Goal: Understand process/instructions: Learn how to perform a task or action

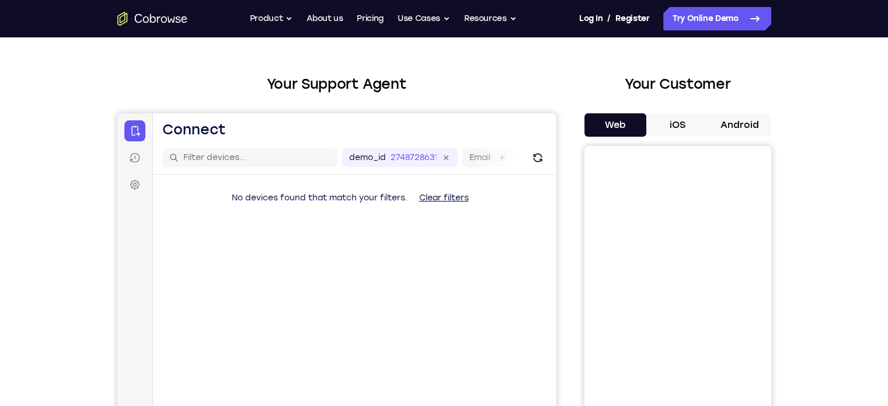
click at [684, 128] on button "iOS" at bounding box center [677, 124] width 62 height 23
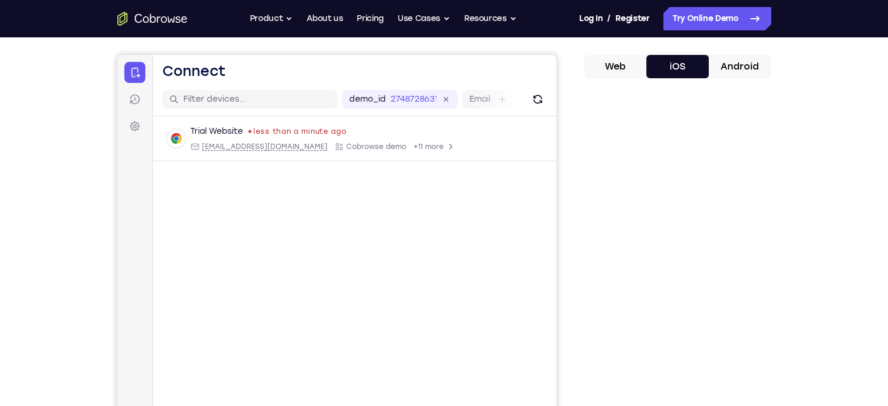
scroll to position [117, 0]
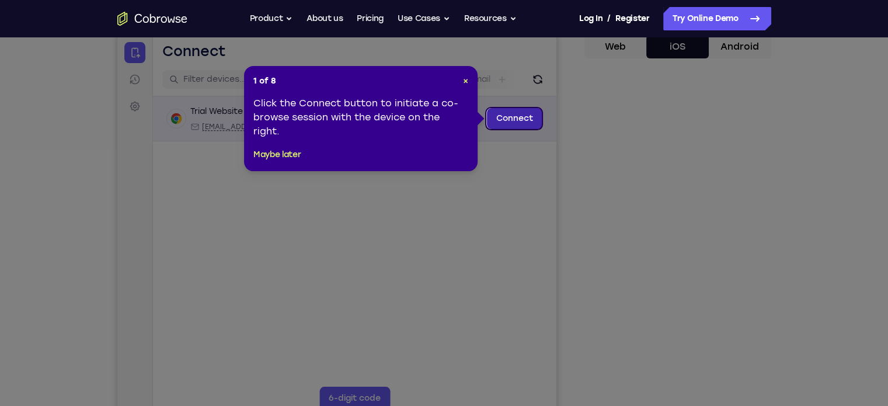
click at [528, 116] on link "Connect" at bounding box center [513, 118] width 55 height 21
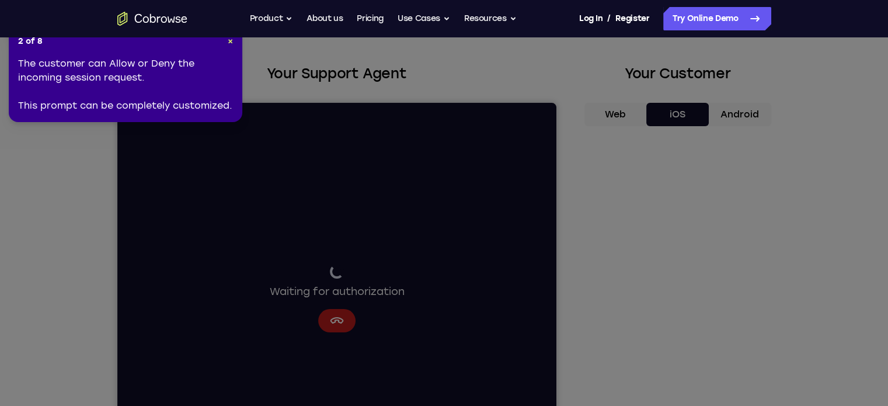
scroll to position [39, 0]
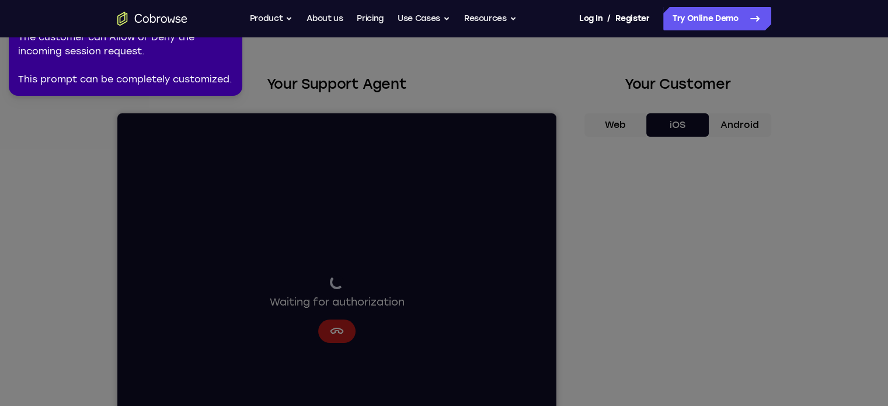
click at [67, 158] on icon at bounding box center [446, 200] width 902 height 411
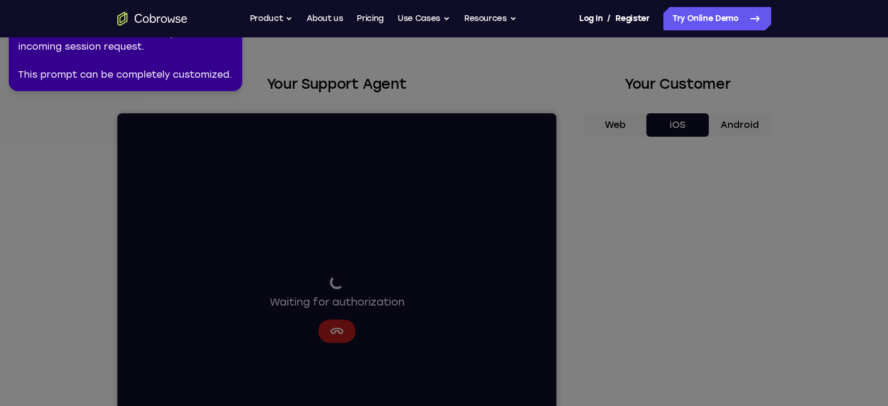
scroll to position [0, 0]
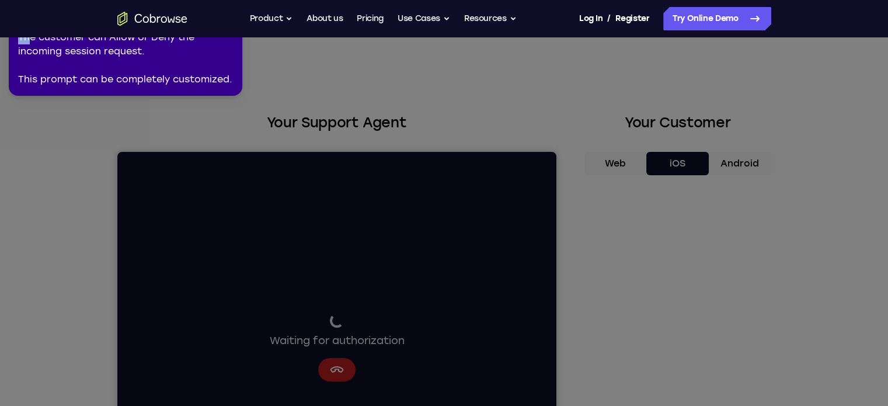
drag, startPoint x: 29, startPoint y: 42, endPoint x: 58, endPoint y: 109, distance: 73.2
click at [820, 149] on icon at bounding box center [446, 200] width 902 height 411
click at [664, 375] on icon at bounding box center [446, 200] width 902 height 411
click at [58, 55] on div "The customer can Allow or Deny the incoming session request. This prompt can be…" at bounding box center [125, 58] width 215 height 56
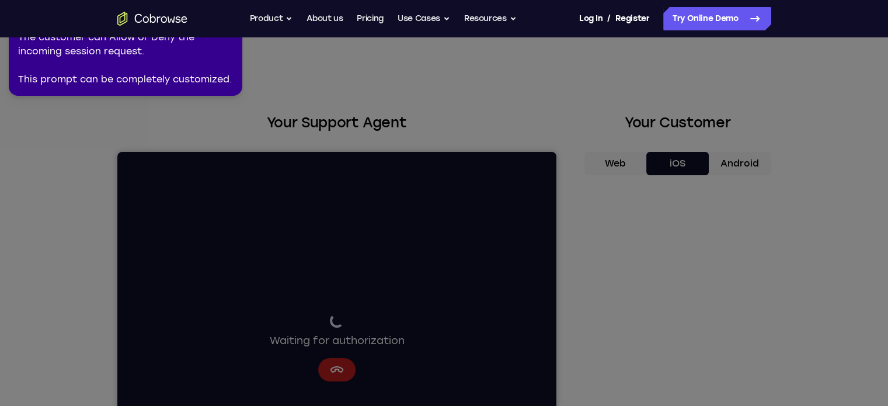
click at [55, 39] on div "The customer can Allow or Deny the incoming session request. This prompt can be…" at bounding box center [125, 58] width 215 height 56
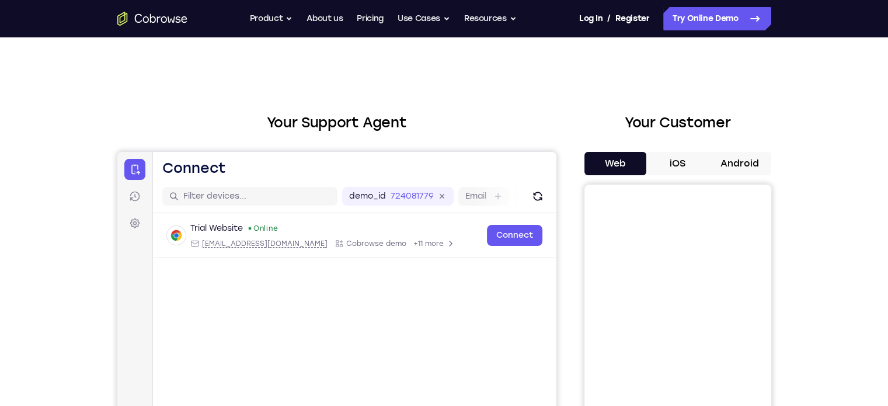
click at [673, 156] on button "iOS" at bounding box center [677, 163] width 62 height 23
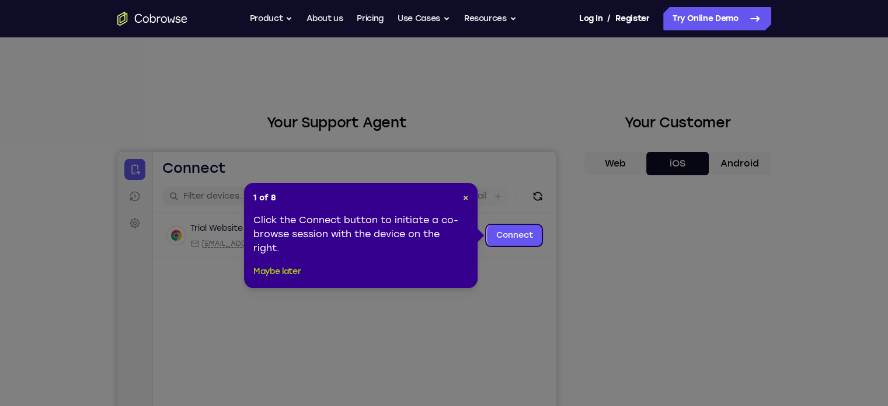
click at [286, 267] on button "Maybe later" at bounding box center [276, 272] width 47 height 14
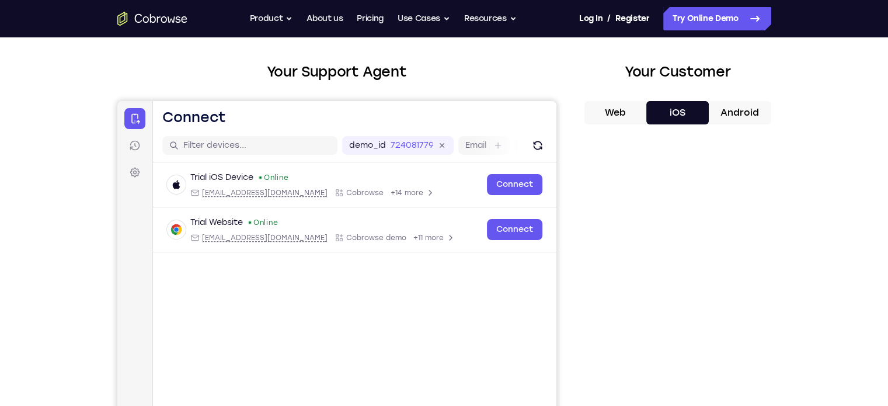
scroll to position [39, 0]
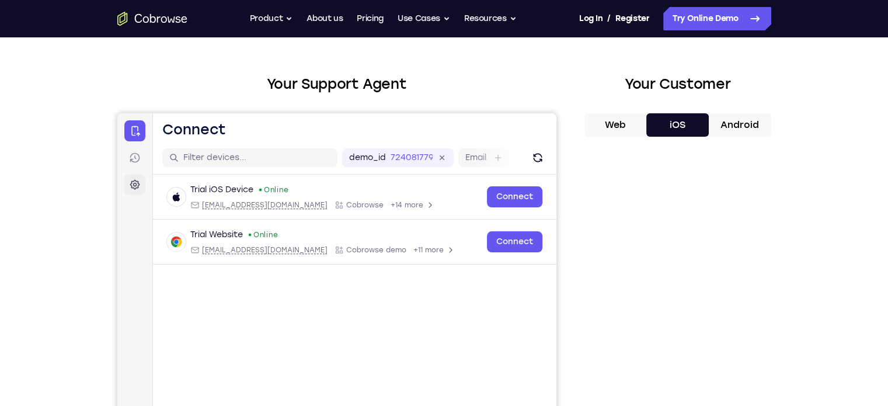
click at [136, 179] on icon at bounding box center [134, 185] width 12 height 12
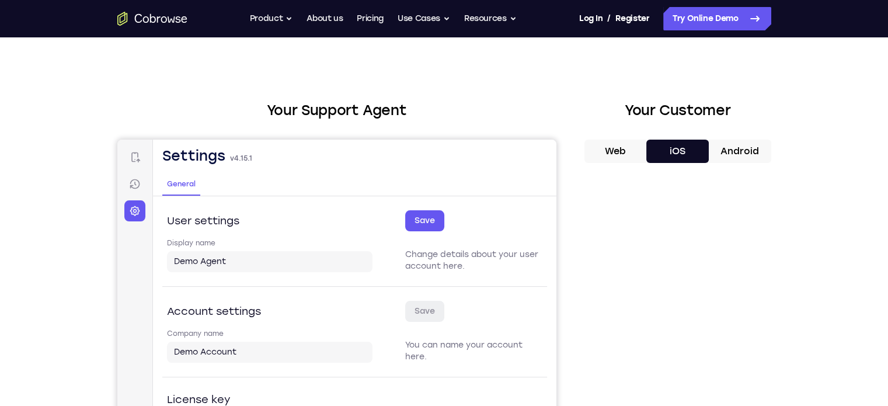
scroll to position [0, 0]
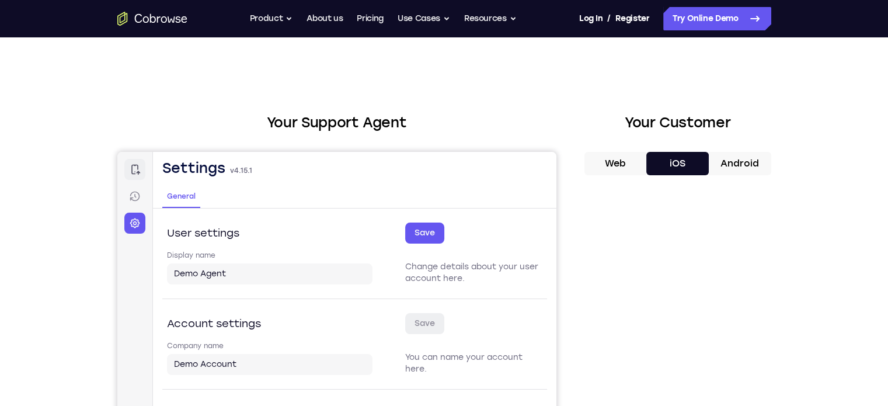
click at [137, 171] on icon at bounding box center [134, 170] width 12 height 12
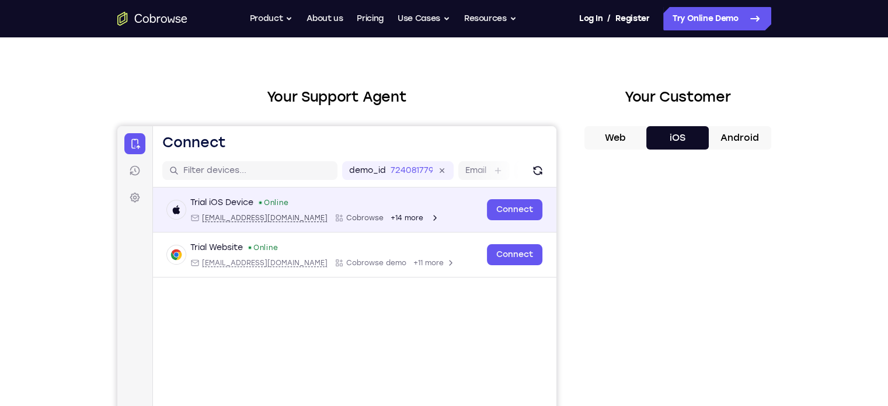
scroll to position [39, 0]
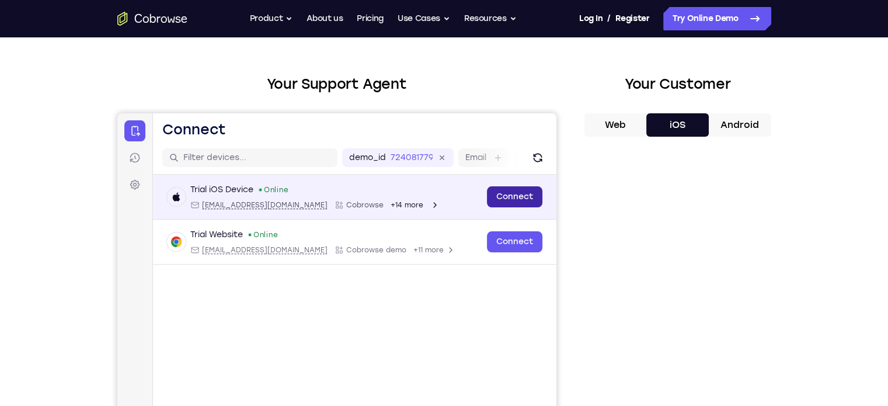
click at [527, 203] on link "Connect" at bounding box center [513, 196] width 55 height 21
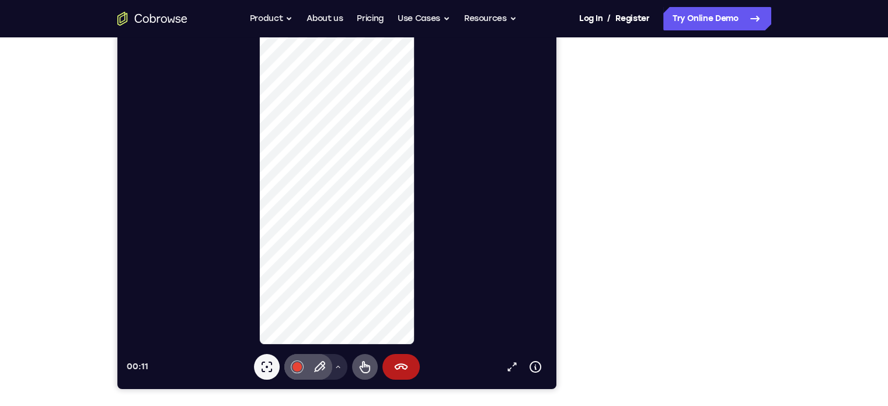
scroll to position [117, 0]
